Goal: Navigation & Orientation: Find specific page/section

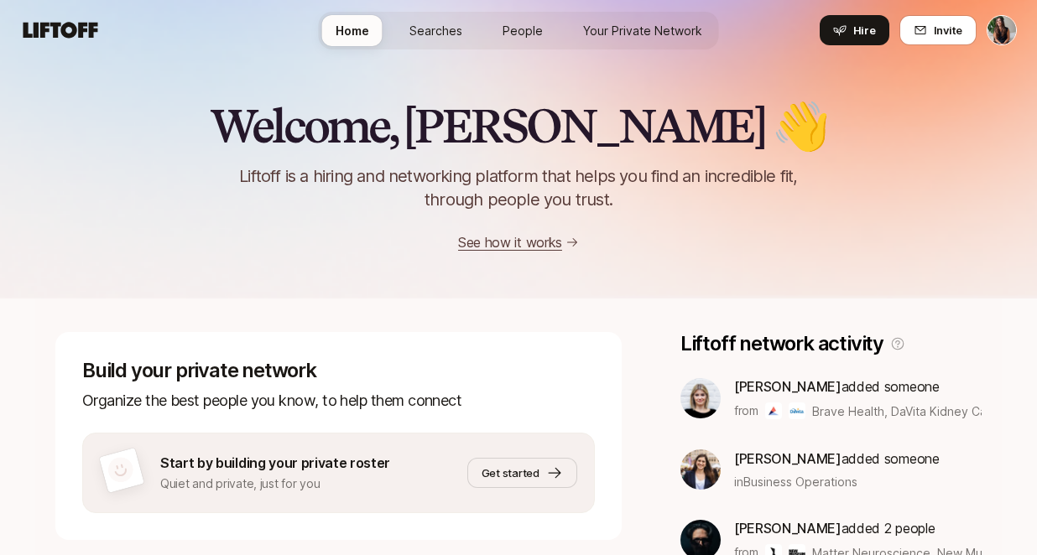
click at [431, 26] on span "Searches" at bounding box center [435, 31] width 53 height 18
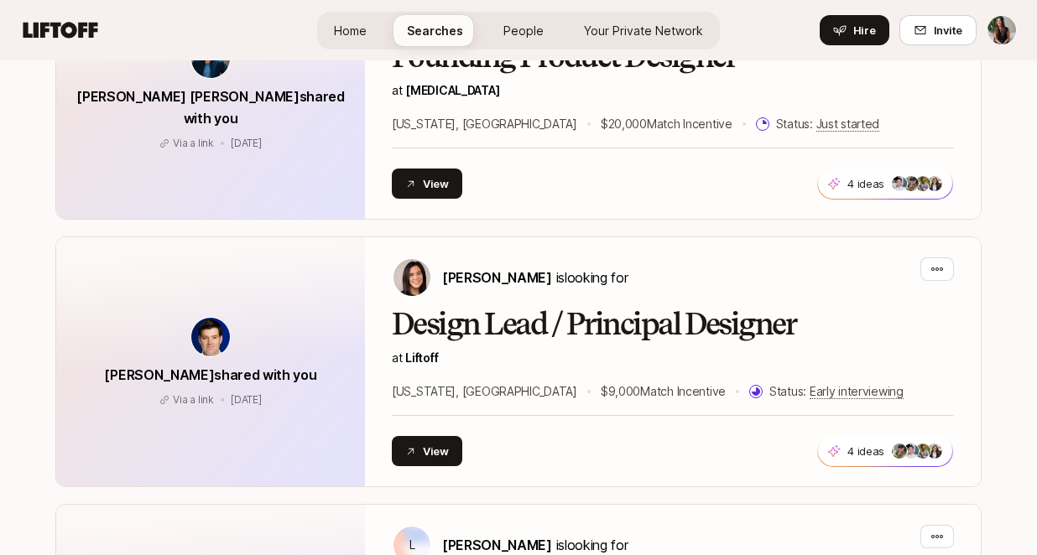
scroll to position [2060, 0]
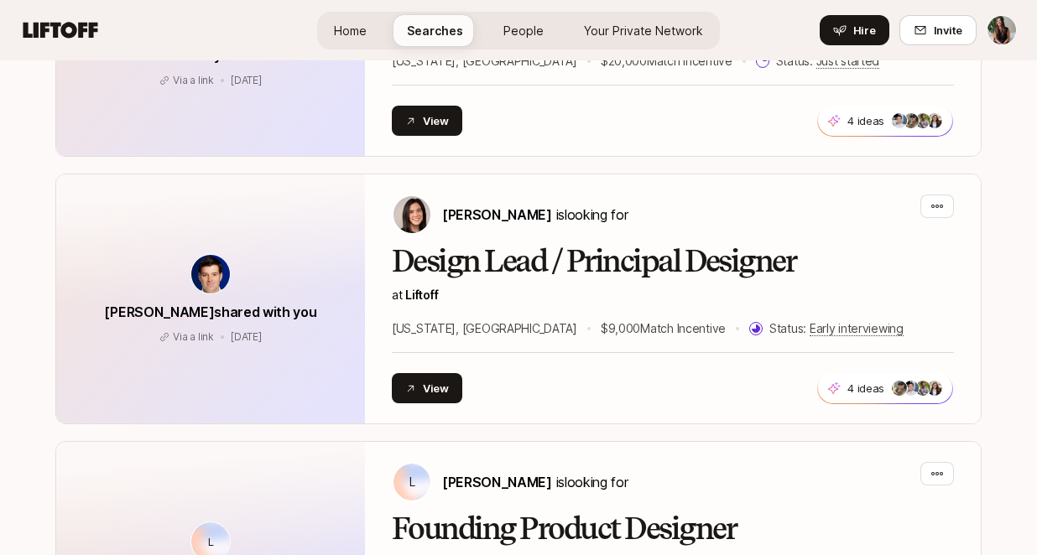
click at [526, 26] on span "People" at bounding box center [523, 31] width 40 height 18
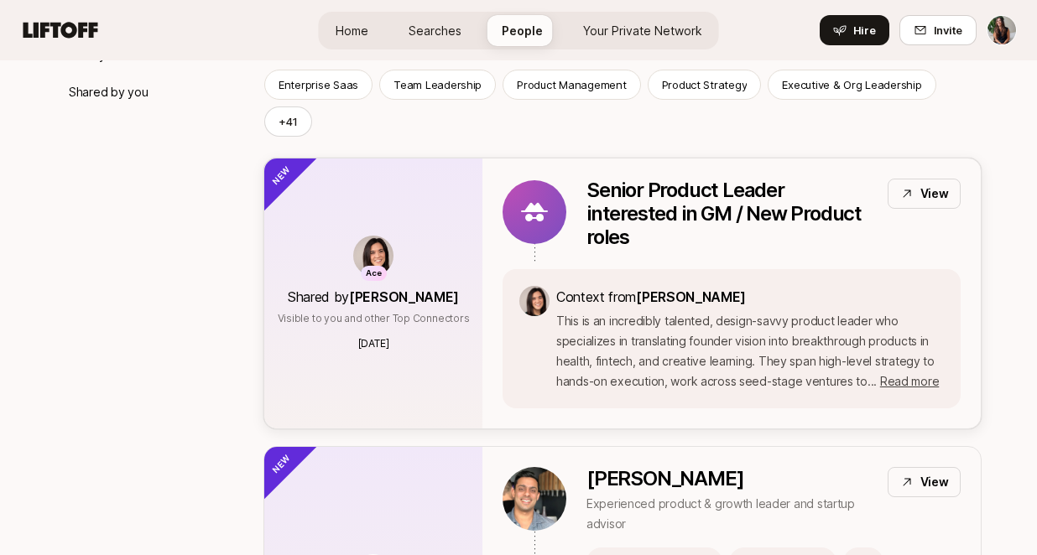
scroll to position [269, 0]
click at [711, 180] on p "Senior Product Leader interested in GM / New Product roles" at bounding box center [730, 215] width 288 height 70
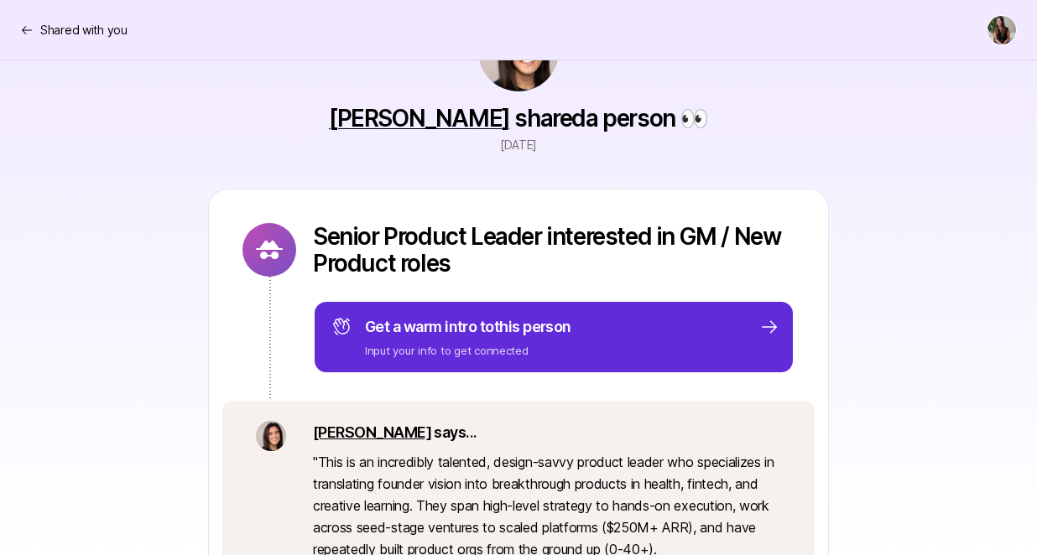
scroll to position [71, 0]
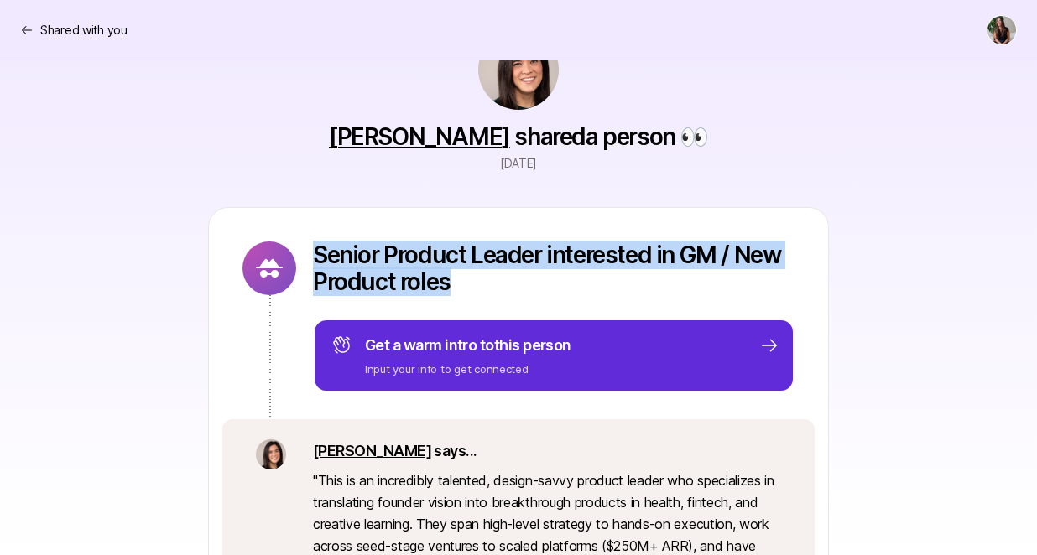
drag, startPoint x: 310, startPoint y: 256, endPoint x: 471, endPoint y: 278, distance: 162.5
click at [471, 278] on div "Senior Product Leader interested in GM / New Product roles Get a warm intro to …" at bounding box center [518, 313] width 619 height 211
click at [471, 278] on p "Senior Product Leader interested in GM / New Product roles" at bounding box center [554, 269] width 482 height 54
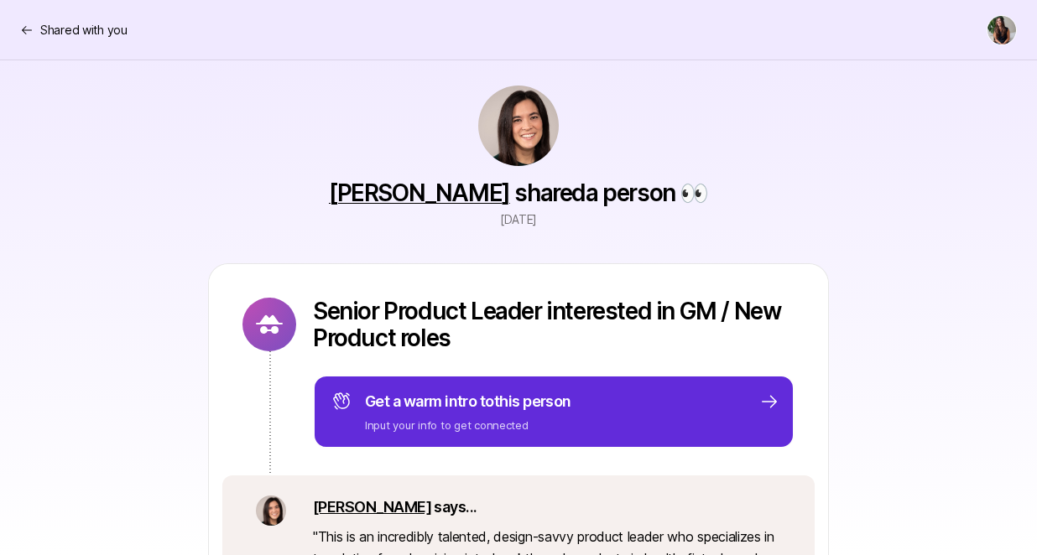
scroll to position [0, 0]
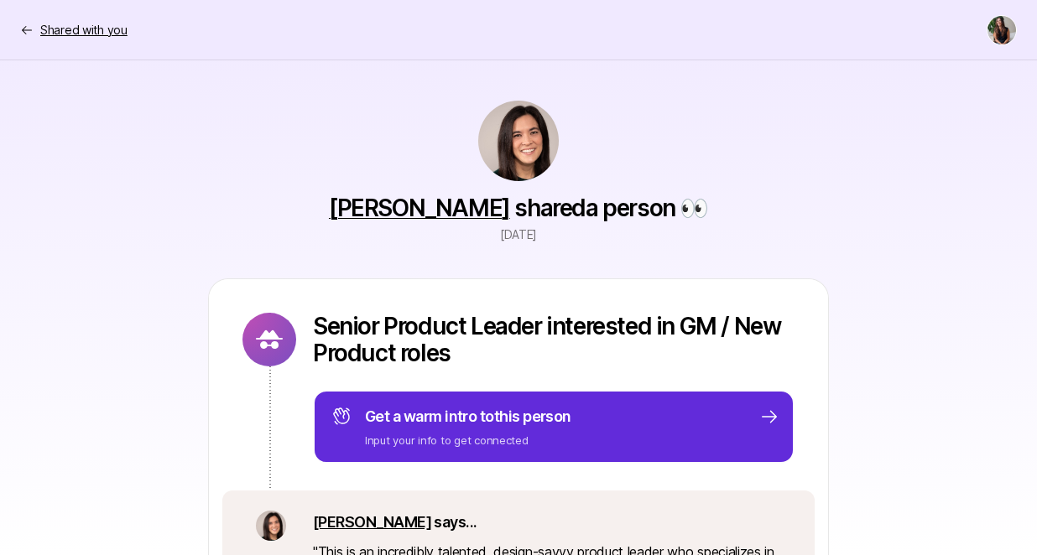
click at [99, 34] on p "Shared with you" at bounding box center [83, 30] width 87 height 20
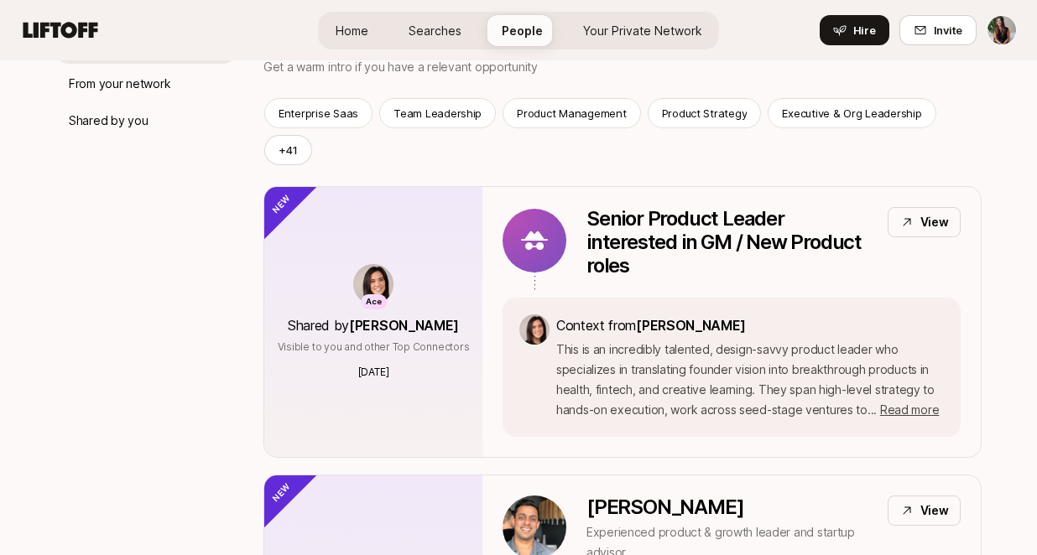
scroll to position [190, 0]
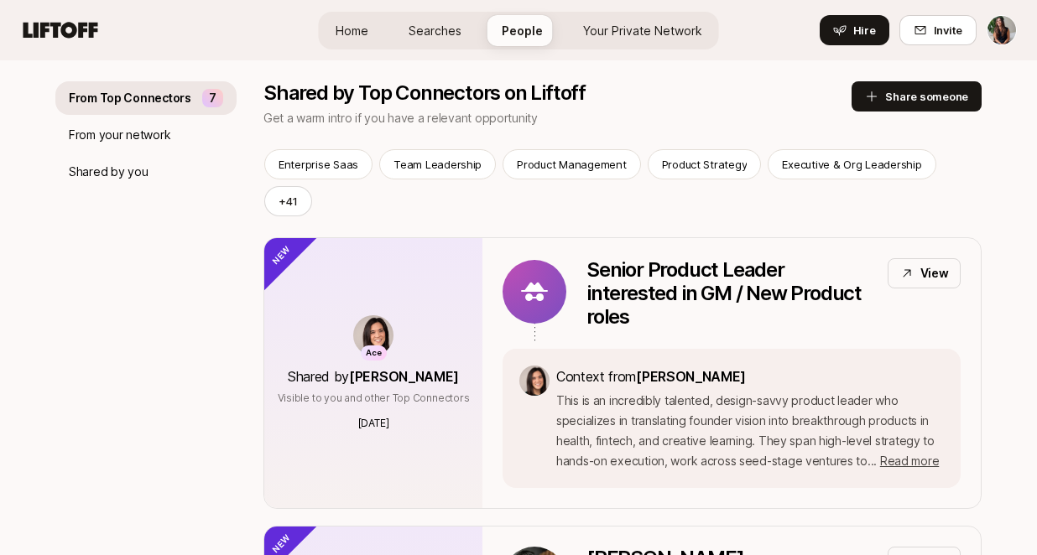
click at [606, 28] on span "Your Private Network" at bounding box center [642, 31] width 119 height 18
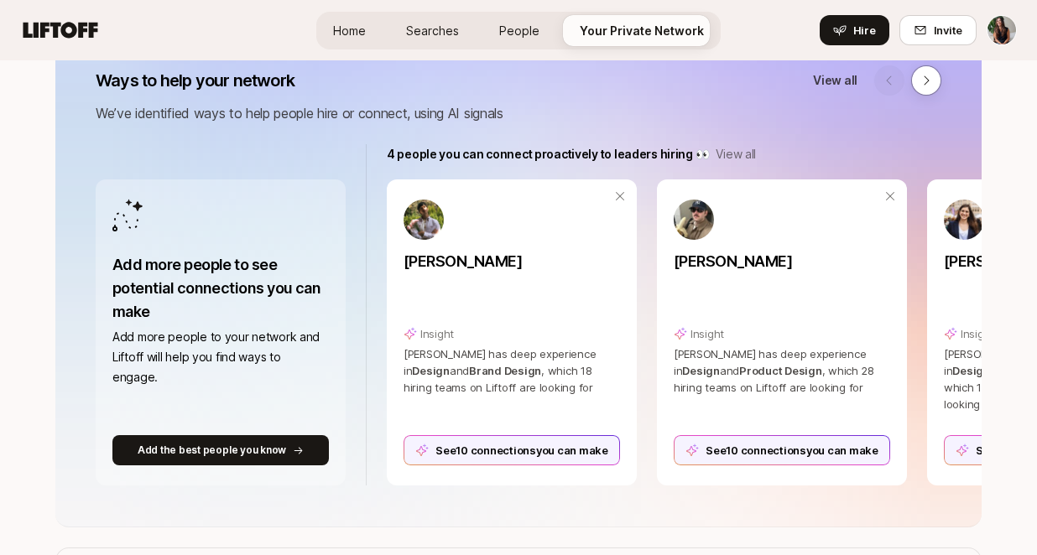
scroll to position [251, 0]
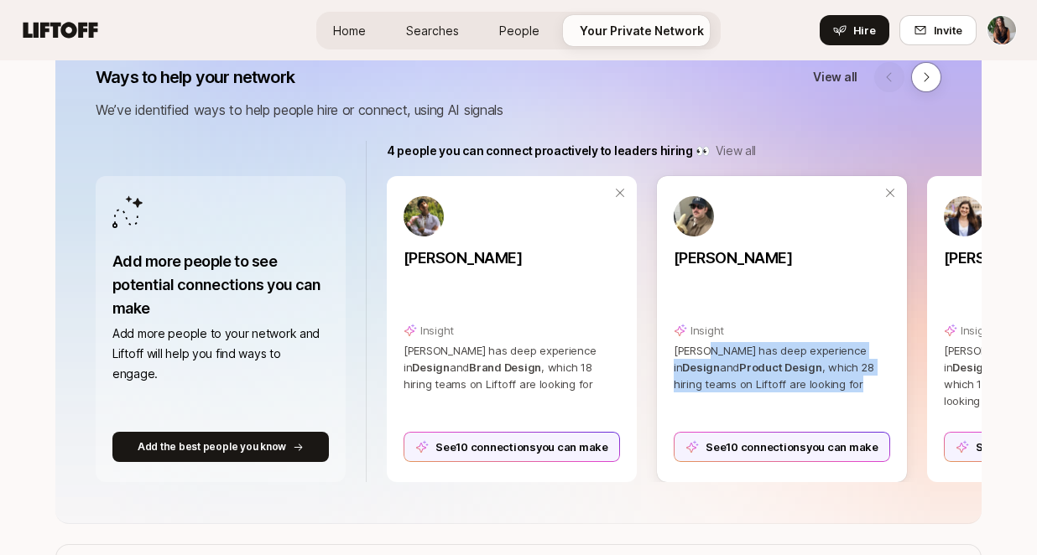
drag, startPoint x: 709, startPoint y: 353, endPoint x: 790, endPoint y: 376, distance: 84.5
click at [790, 376] on p "[PERSON_NAME] has deep experience in Design and Product Design , which 28 hirin…" at bounding box center [782, 367] width 216 height 50
drag, startPoint x: 794, startPoint y: 381, endPoint x: 745, endPoint y: 347, distance: 59.8
click at [745, 347] on p "[PERSON_NAME] has deep experience in Design and Product Design , which 28 hirin…" at bounding box center [782, 367] width 216 height 50
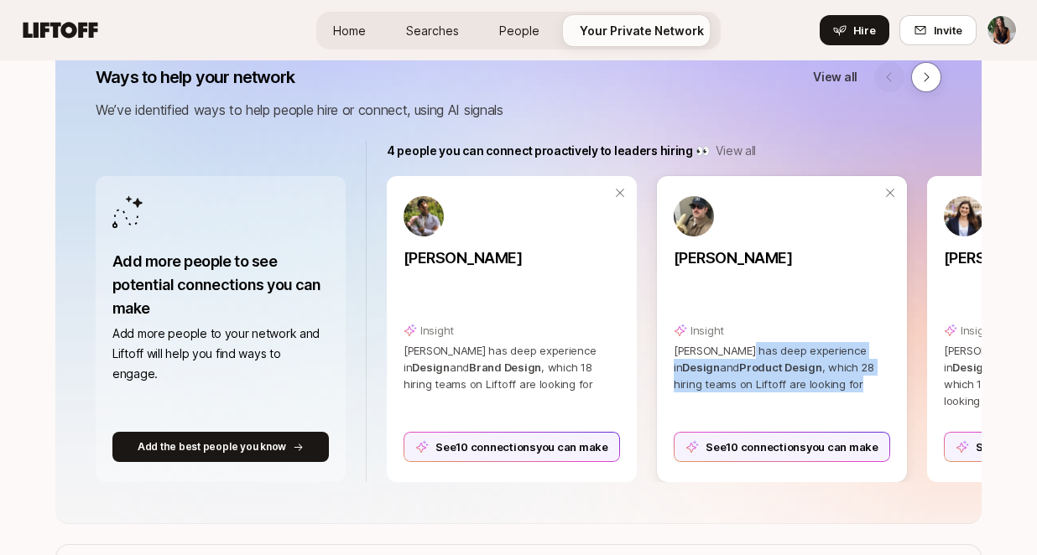
click at [745, 347] on span "[PERSON_NAME] has deep experience in" at bounding box center [770, 359] width 192 height 30
drag, startPoint x: 745, startPoint y: 347, endPoint x: 791, endPoint y: 391, distance: 63.5
click at [791, 391] on p "[PERSON_NAME] has deep experience in Design and Product Design , which 28 hirin…" at bounding box center [782, 367] width 216 height 50
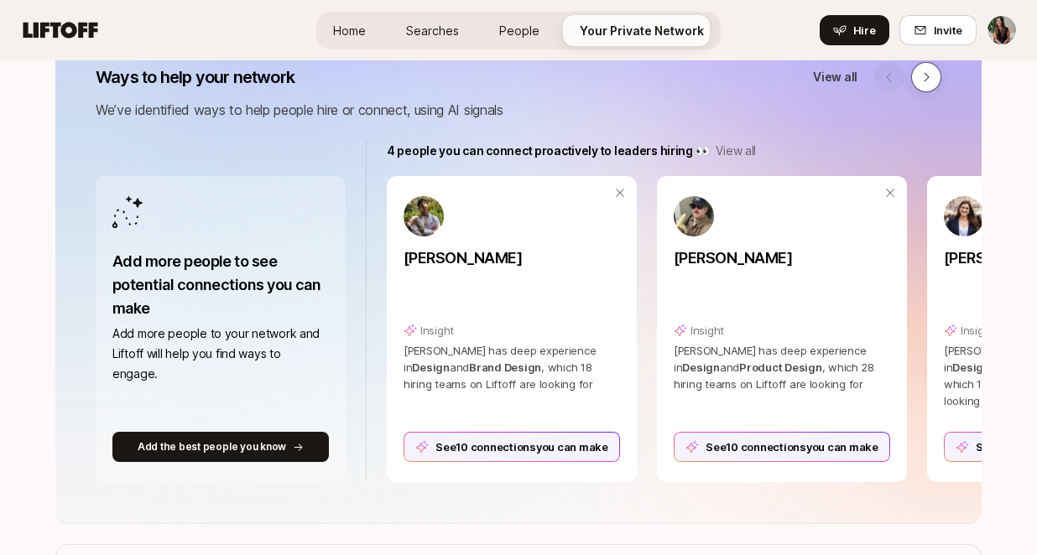
click at [913, 75] on button at bounding box center [926, 77] width 30 height 30
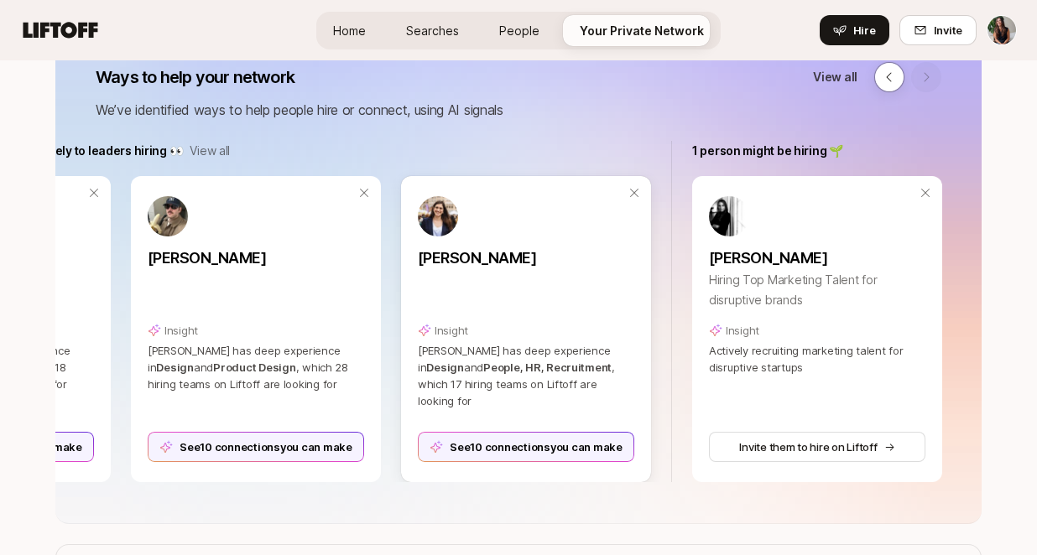
scroll to position [0, 527]
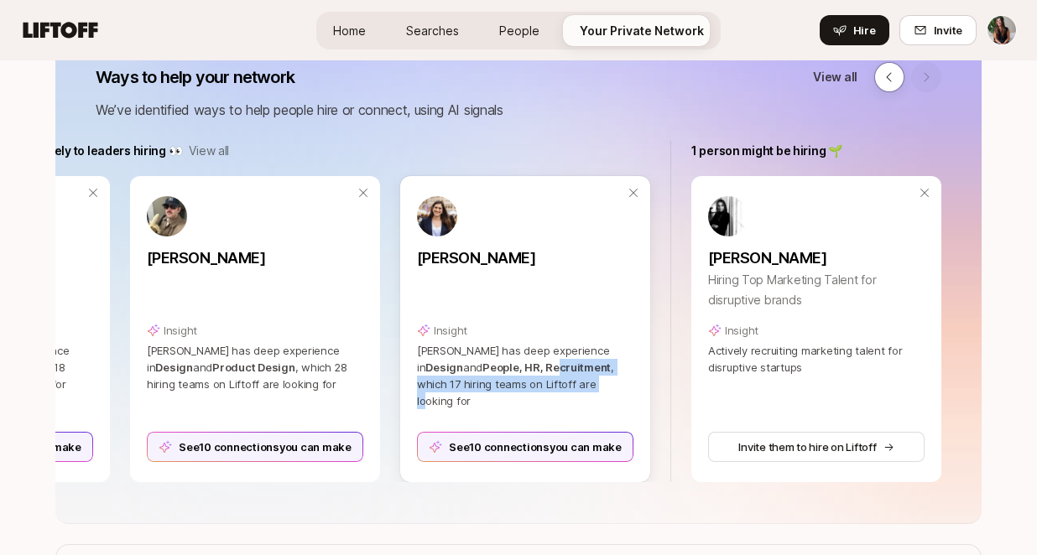
drag, startPoint x: 488, startPoint y: 360, endPoint x: 529, endPoint y: 392, distance: 52.0
click at [528, 391] on p "[PERSON_NAME] has deep experience in Design and People, HR, Recruitment , which…" at bounding box center [525, 375] width 216 height 67
click at [529, 392] on p "[PERSON_NAME] has deep experience in Design and People, HR, Recruitment , which…" at bounding box center [525, 375] width 216 height 67
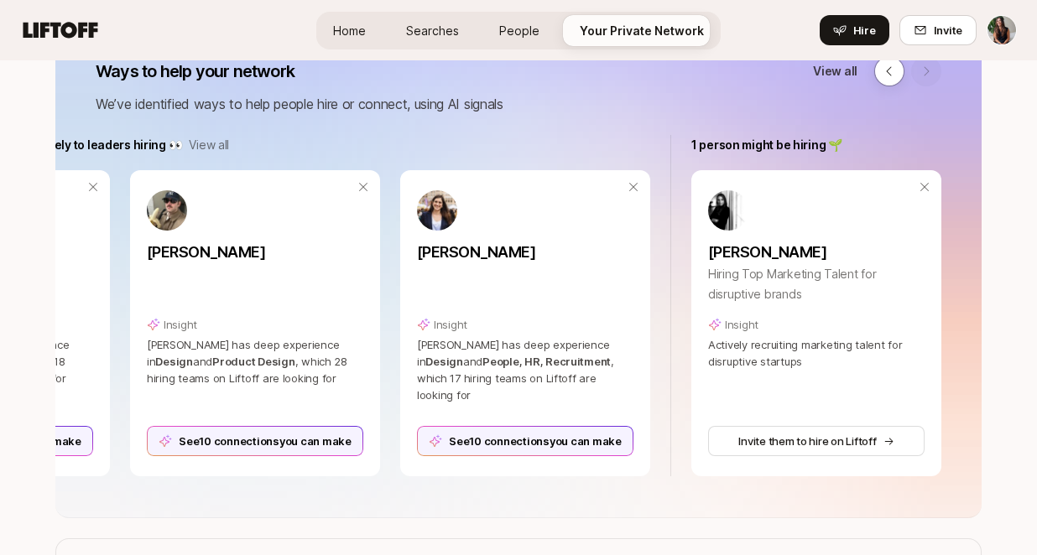
click at [530, 12] on div "Home Searches People Your Private Network Hire" at bounding box center [518, 31] width 404 height 38
click at [529, 28] on span "People" at bounding box center [519, 31] width 40 height 18
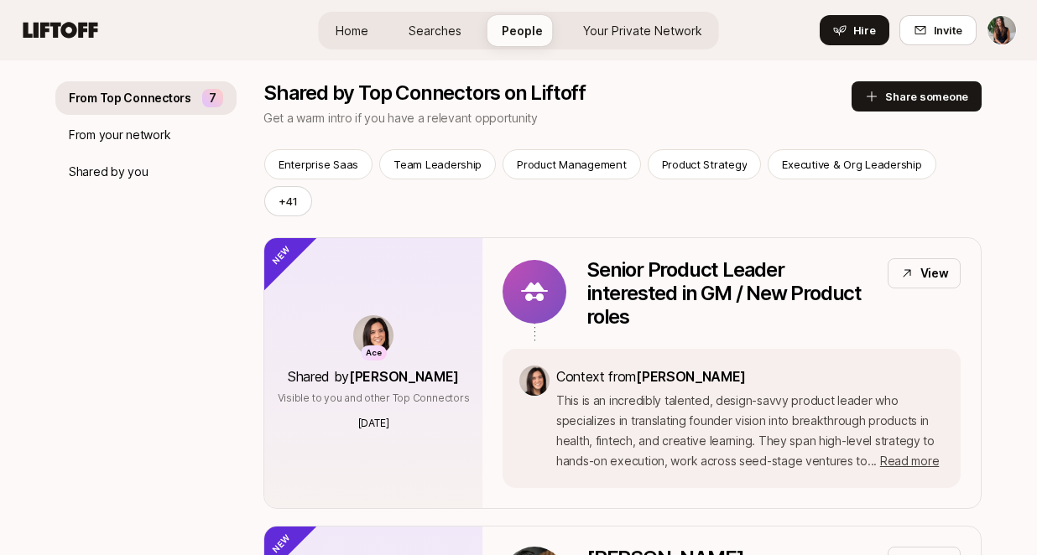
click at [412, 18] on link "Searches" at bounding box center [435, 30] width 80 height 31
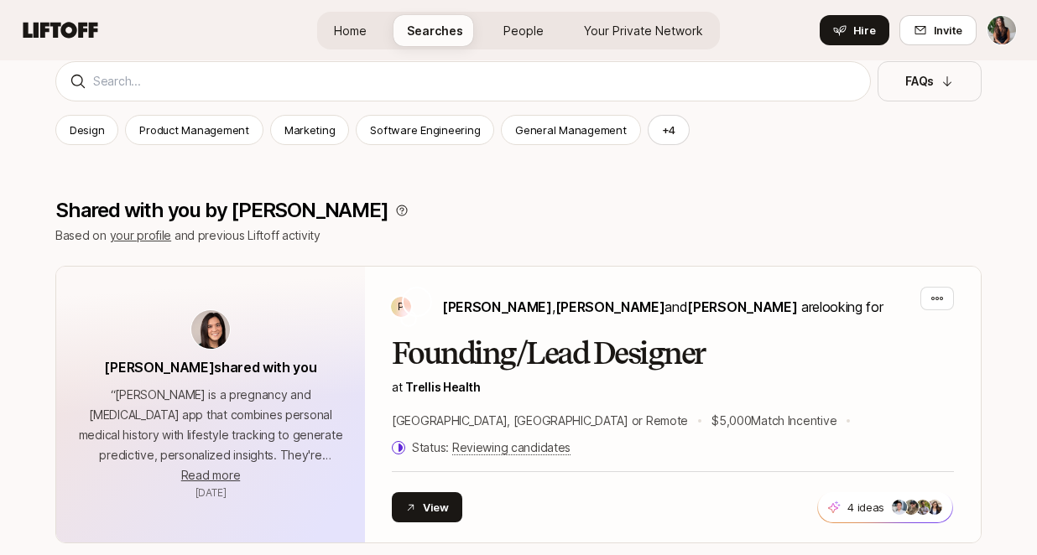
scroll to position [2060, 0]
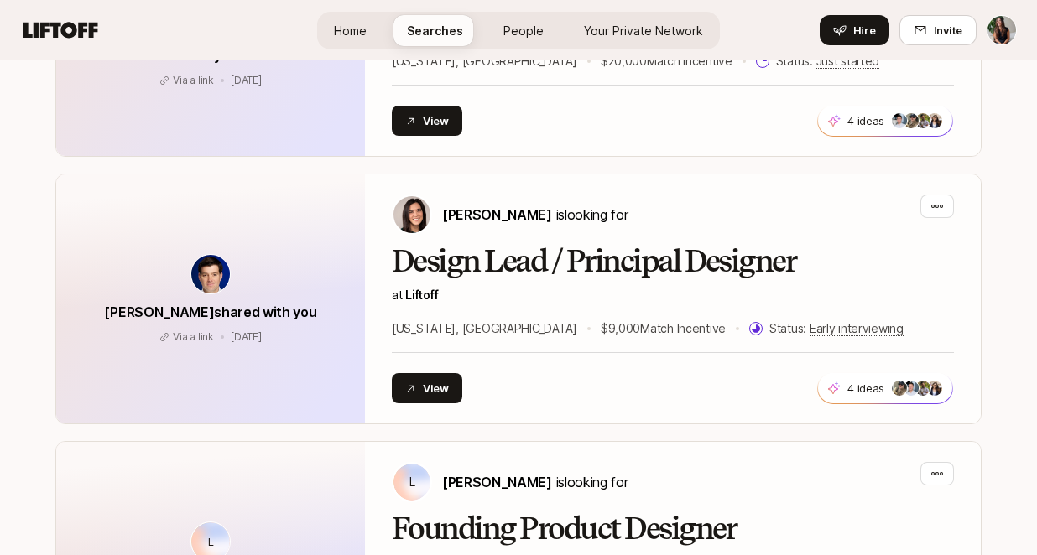
click at [640, 34] on span "Your Private Network" at bounding box center [643, 31] width 119 height 18
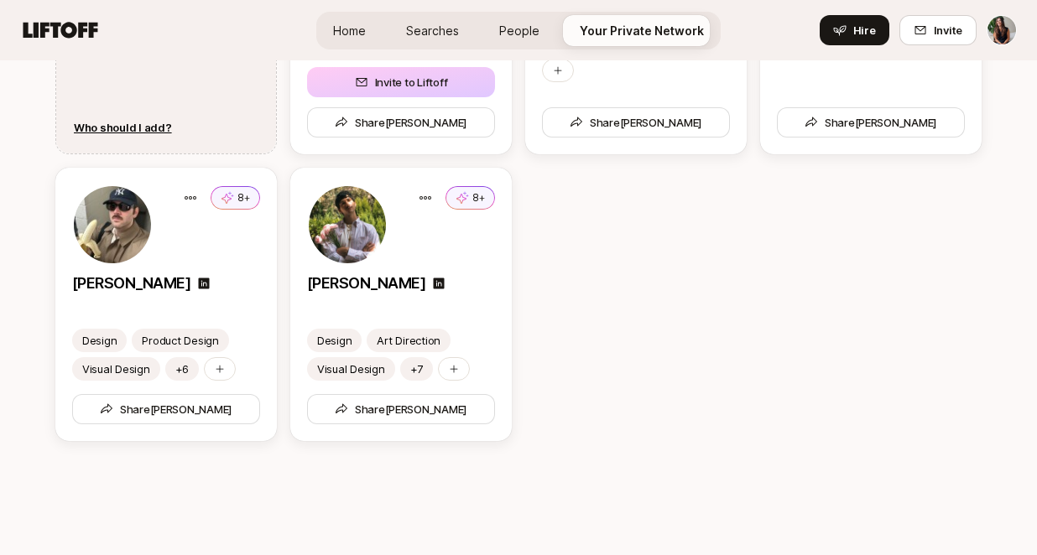
scroll to position [257, 0]
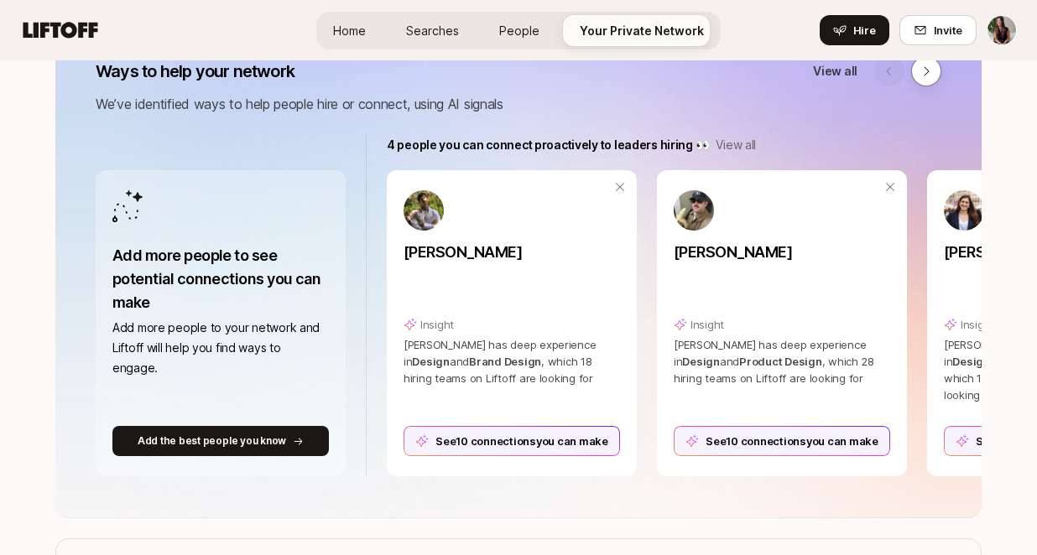
click at [339, 29] on span "Home" at bounding box center [349, 31] width 33 height 18
